Goal: Find specific page/section: Find specific page/section

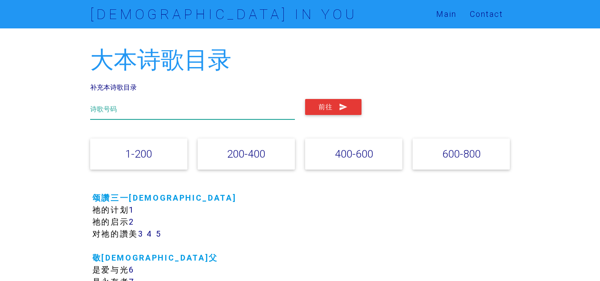
click at [189, 110] on input "text" at bounding box center [192, 109] width 205 height 20
type input "763"
click at [305, 99] on button "前往" at bounding box center [333, 107] width 56 height 16
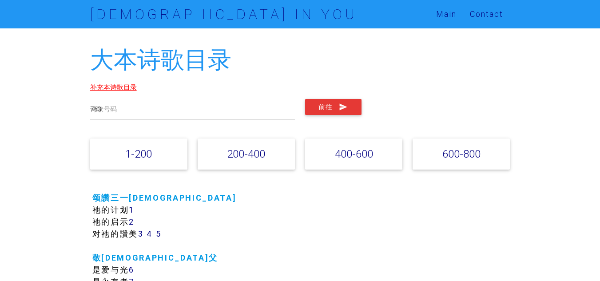
click at [128, 90] on link "补充本诗歌目录" at bounding box center [113, 87] width 47 height 8
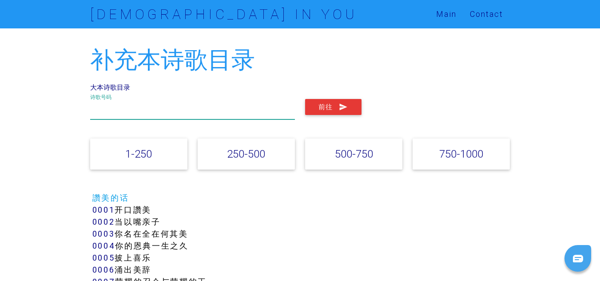
click at [131, 113] on input "text" at bounding box center [192, 109] width 205 height 20
click at [305, 99] on button "前往" at bounding box center [333, 107] width 56 height 16
click at [171, 112] on input "229" at bounding box center [192, 109] width 205 height 20
type input "2"
type input "306"
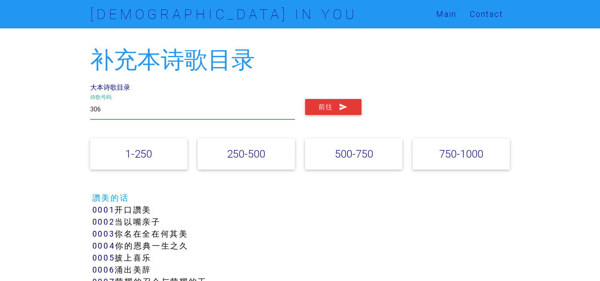
click at [305, 99] on button "前往" at bounding box center [333, 107] width 56 height 16
click at [116, 88] on link "大本诗歌目录" at bounding box center [110, 87] width 40 height 8
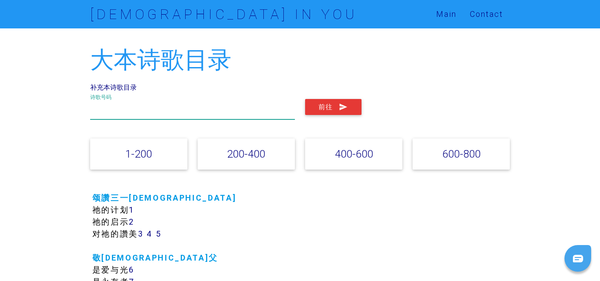
click at [137, 112] on input "text" at bounding box center [192, 109] width 205 height 20
type input "67"
click at [305, 99] on button "前往" at bounding box center [333, 107] width 56 height 16
click at [163, 107] on input "67" at bounding box center [192, 109] width 205 height 20
type input "6"
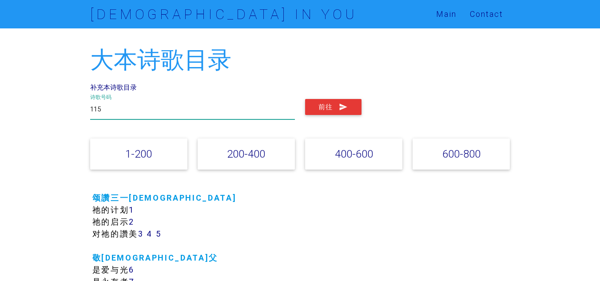
click at [305, 99] on button "前往" at bounding box center [333, 107] width 56 height 16
click at [170, 104] on input "115" at bounding box center [192, 109] width 205 height 20
type input "1"
type input "48"
click at [305, 99] on button "前往" at bounding box center [333, 107] width 56 height 16
